Goal: Information Seeking & Learning: Learn about a topic

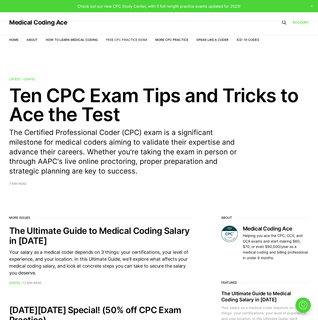
click at [141, 38] on link "Free CPC Practice Exam" at bounding box center [126, 40] width 41 height 4
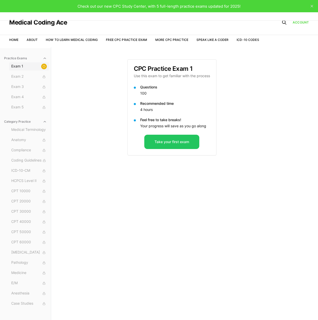
click at [17, 70] on button "Exam 1" at bounding box center [29, 66] width 40 height 8
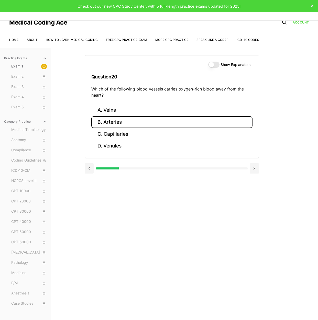
click at [107, 121] on button "B. Arteries" at bounding box center [171, 122] width 161 height 12
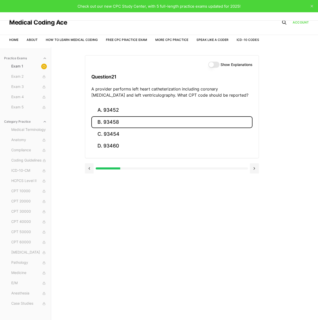
drag, startPoint x: 122, startPoint y: 121, endPoint x: 125, endPoint y: 123, distance: 3.3
click at [122, 121] on button "B. 93458" at bounding box center [171, 122] width 161 height 12
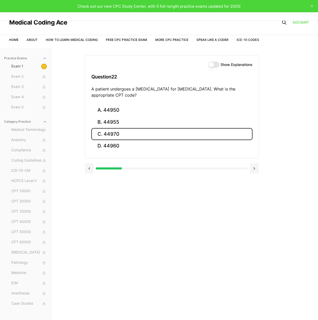
click at [110, 138] on button "C. 44970" at bounding box center [171, 134] width 161 height 12
click at [118, 137] on button "C. 95909" at bounding box center [171, 134] width 161 height 12
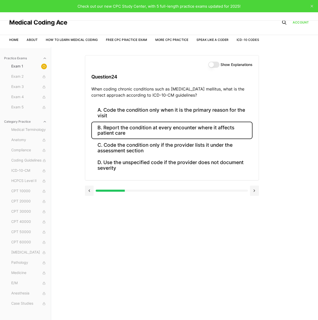
click at [158, 133] on button "B. Report the condition at every encounter where it affects patient care" at bounding box center [171, 130] width 161 height 17
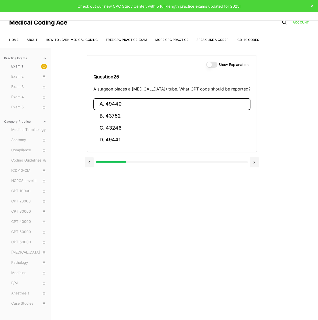
click at [114, 110] on button "A. 49440" at bounding box center [171, 104] width 157 height 12
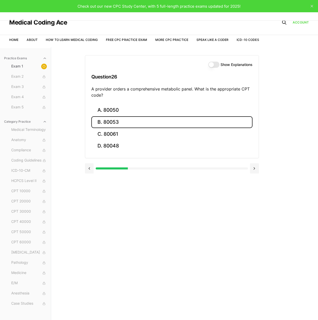
click at [117, 123] on button "B. 80053" at bounding box center [171, 122] width 161 height 12
